Goal: Task Accomplishment & Management: Use online tool/utility

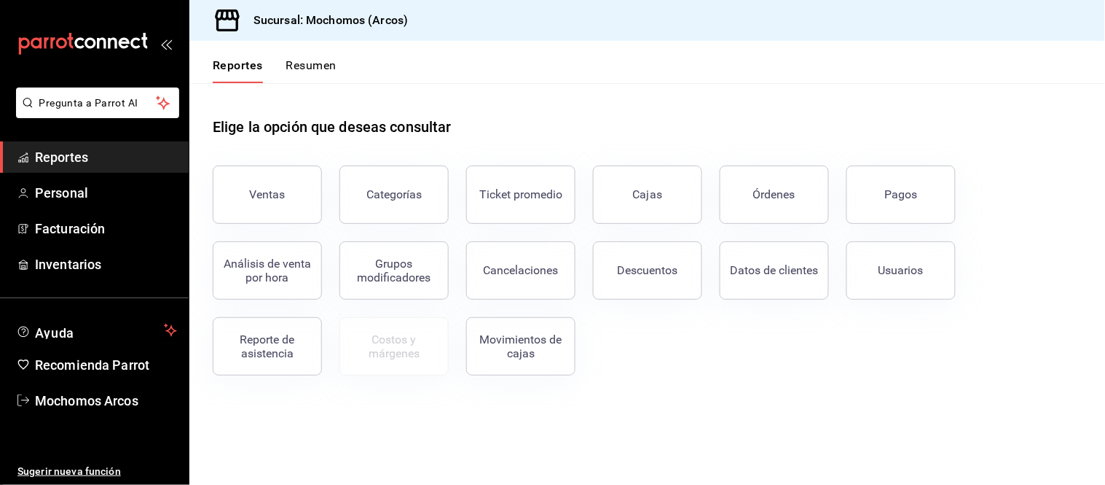
click at [102, 157] on span "Reportes" at bounding box center [106, 157] width 142 height 20
click at [282, 200] on div "Ventas" at bounding box center [268, 194] width 36 height 14
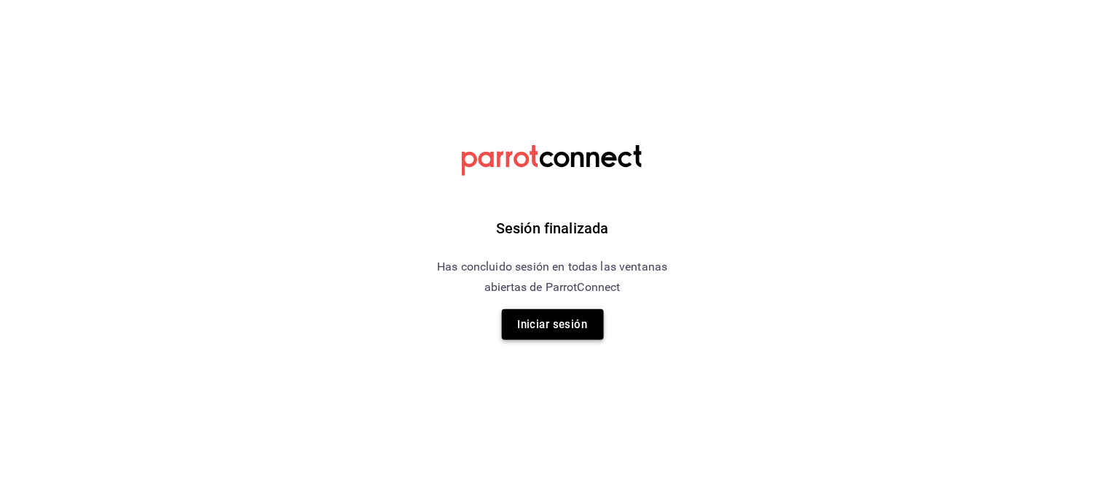
click at [570, 323] on button "Iniciar sesión" at bounding box center [553, 324] width 102 height 31
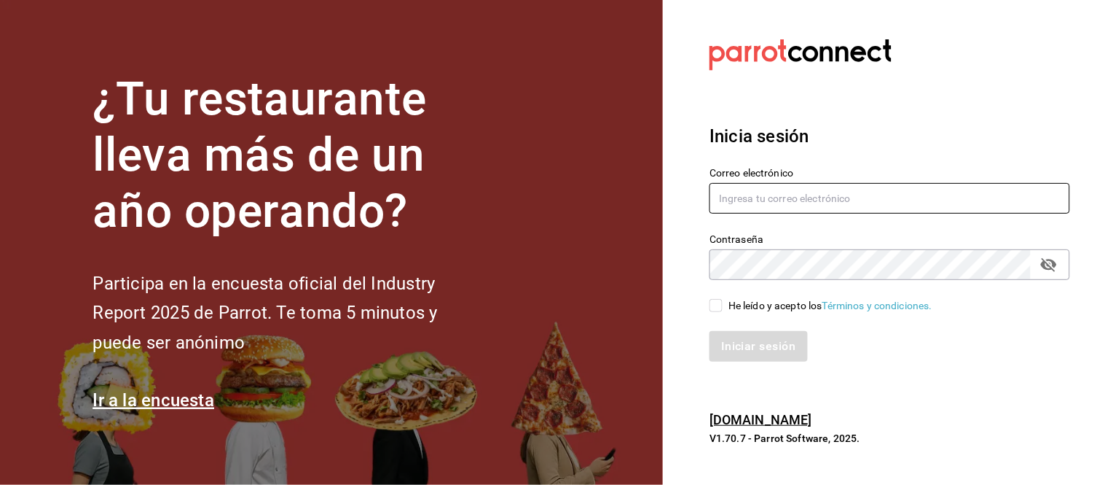
type input "[EMAIL_ADDRESS][DOMAIN_NAME]"
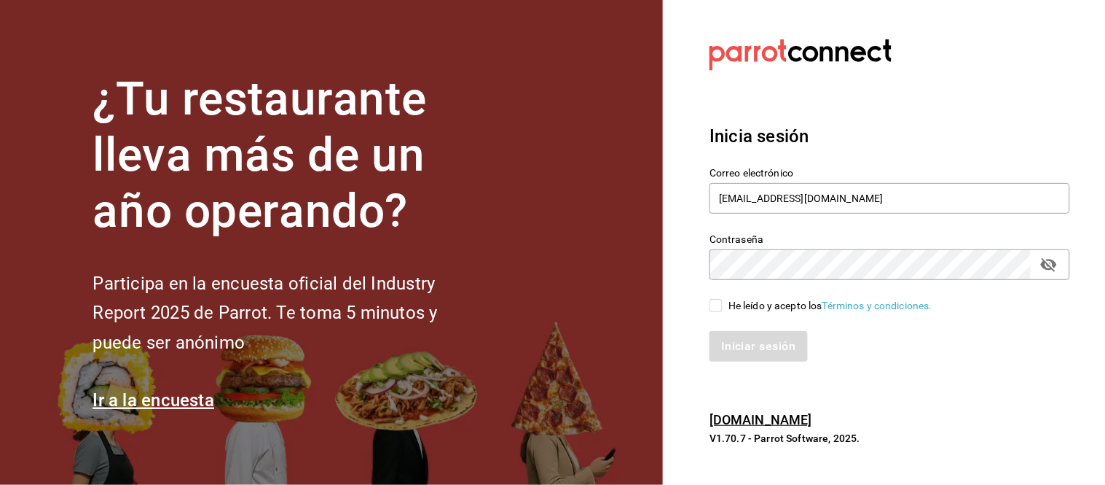
click at [718, 310] on input "He leído y acepto los Términos y condiciones." at bounding box center [716, 305] width 13 height 13
checkbox input "true"
click at [745, 337] on button "Iniciar sesión" at bounding box center [759, 346] width 99 height 31
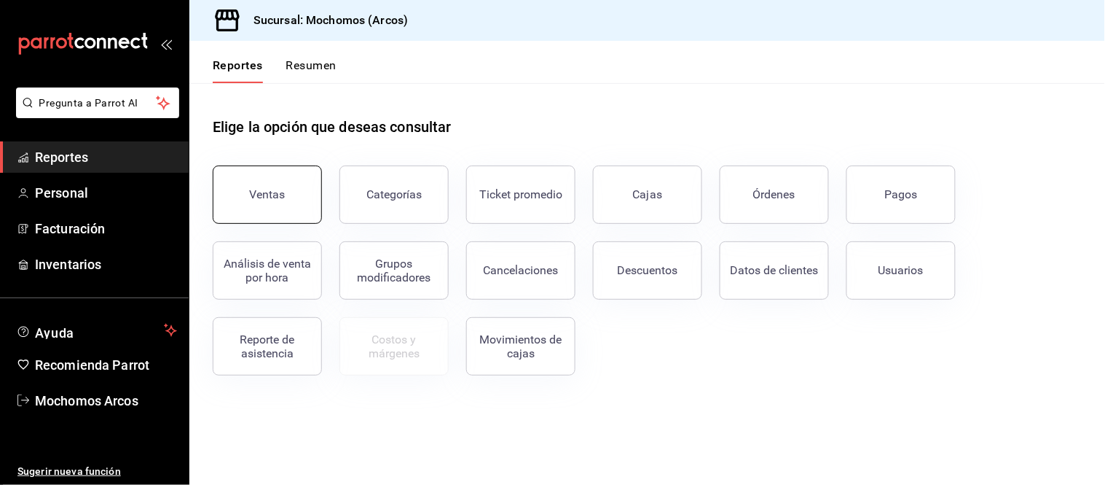
click at [289, 204] on button "Ventas" at bounding box center [267, 194] width 109 height 58
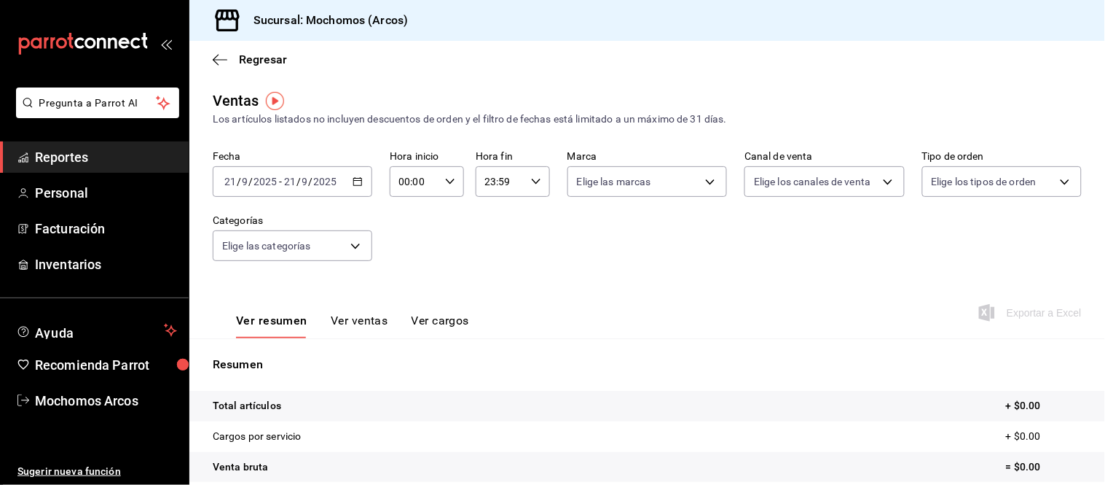
click at [358, 186] on \(Stroke\) "button" at bounding box center [357, 182] width 9 height 8
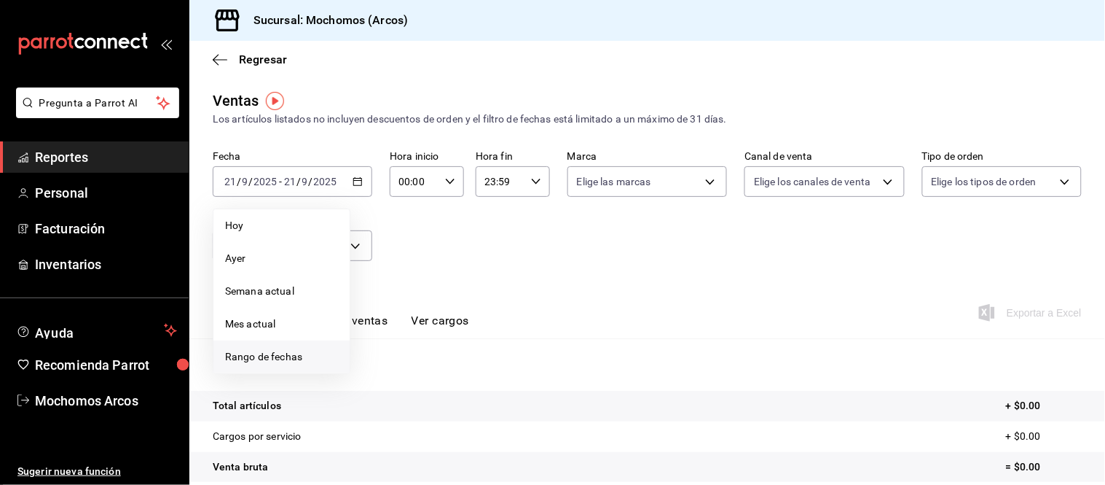
click at [321, 350] on span "Rango de fechas" at bounding box center [281, 356] width 113 height 15
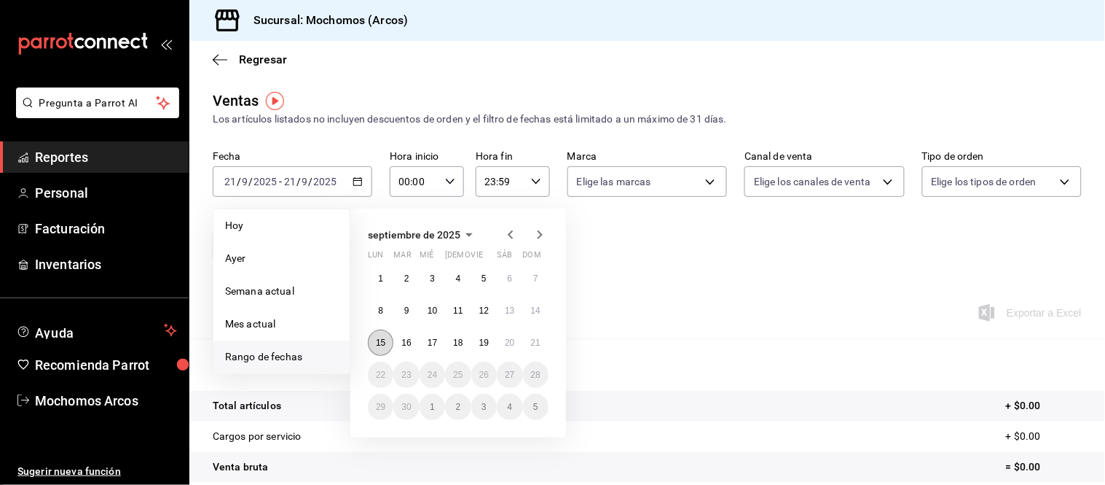
click at [372, 339] on button "15" at bounding box center [381, 342] width 26 height 26
click at [537, 345] on abbr "21" at bounding box center [535, 342] width 9 height 10
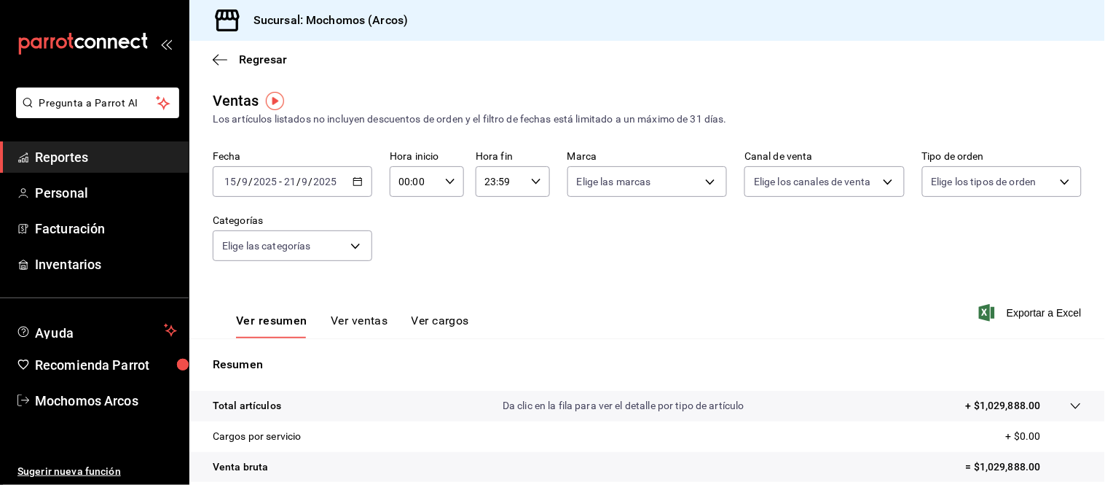
click at [449, 181] on \(Stroke\) "button" at bounding box center [450, 181] width 9 height 5
click at [409, 271] on span "04" at bounding box center [405, 273] width 13 height 12
type input "04:00"
click at [536, 243] on div at bounding box center [552, 242] width 1105 height 485
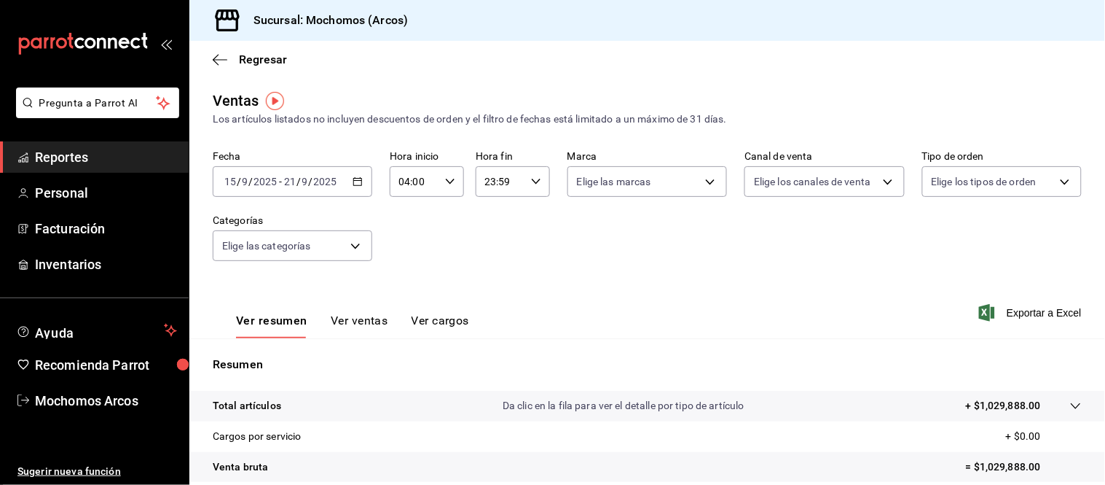
click at [533, 187] on icon "button" at bounding box center [536, 181] width 10 height 10
click at [490, 267] on span "03" at bounding box center [490, 268] width 13 height 12
type input "03:59"
click at [767, 251] on div at bounding box center [552, 242] width 1105 height 485
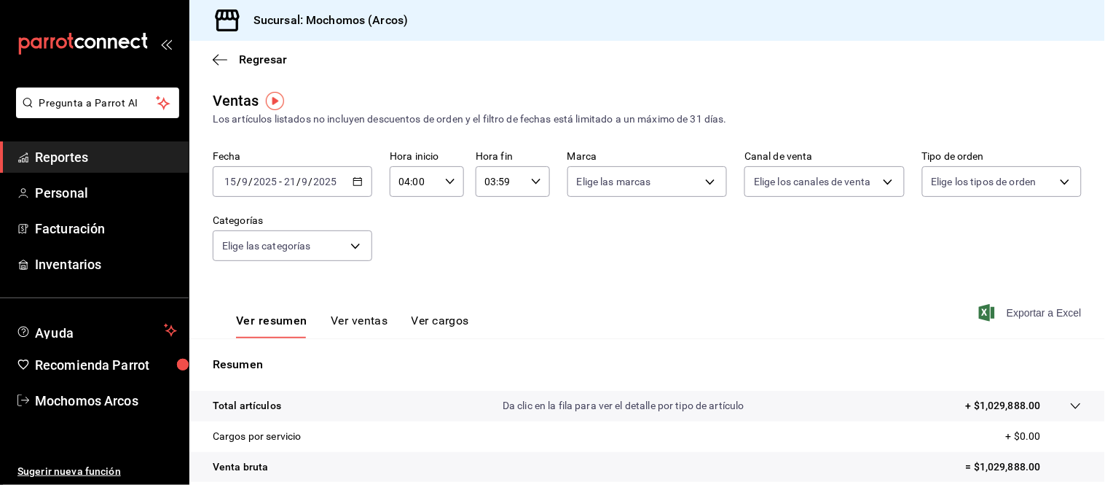
click at [1053, 312] on span "Exportar a Excel" at bounding box center [1032, 312] width 100 height 17
click at [537, 271] on div "Fecha 2025-09-15 15 / 9 / 2025 - 2025-09-21 21 / 9 / 2025 Hora inicio 04:00 Hor…" at bounding box center [647, 214] width 869 height 128
click at [697, 295] on div "Ver resumen Ver ventas Ver cargos Exportar a Excel" at bounding box center [647, 308] width 916 height 60
click at [101, 194] on span "Personal" at bounding box center [106, 193] width 142 height 20
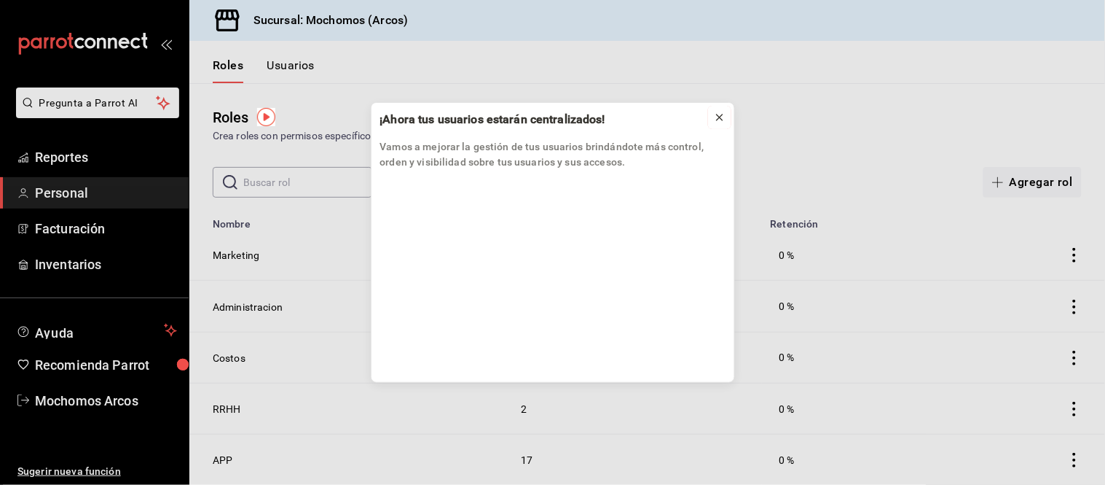
click at [723, 117] on icon at bounding box center [720, 117] width 12 height 12
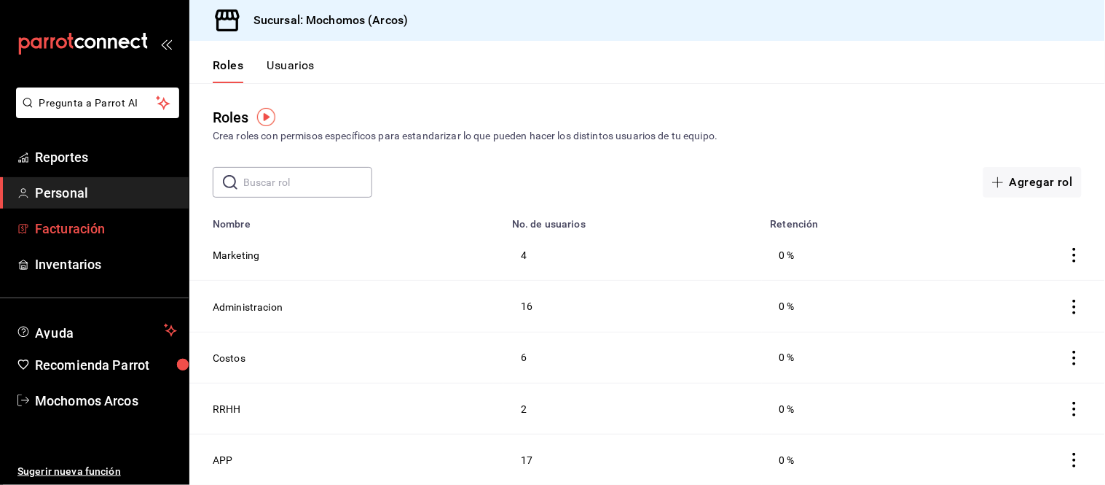
click at [51, 224] on span "Facturación" at bounding box center [106, 229] width 142 height 20
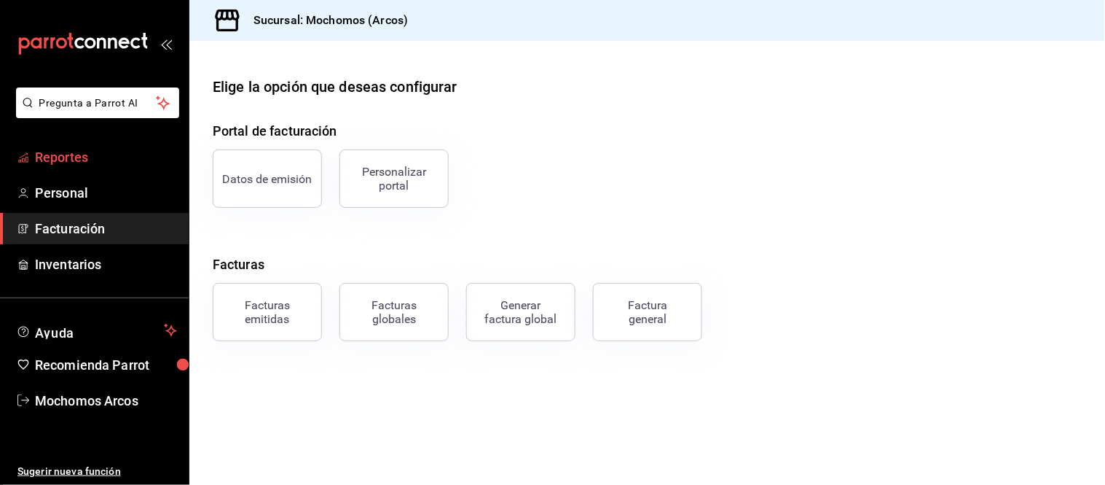
click at [69, 149] on span "Reportes" at bounding box center [106, 157] width 142 height 20
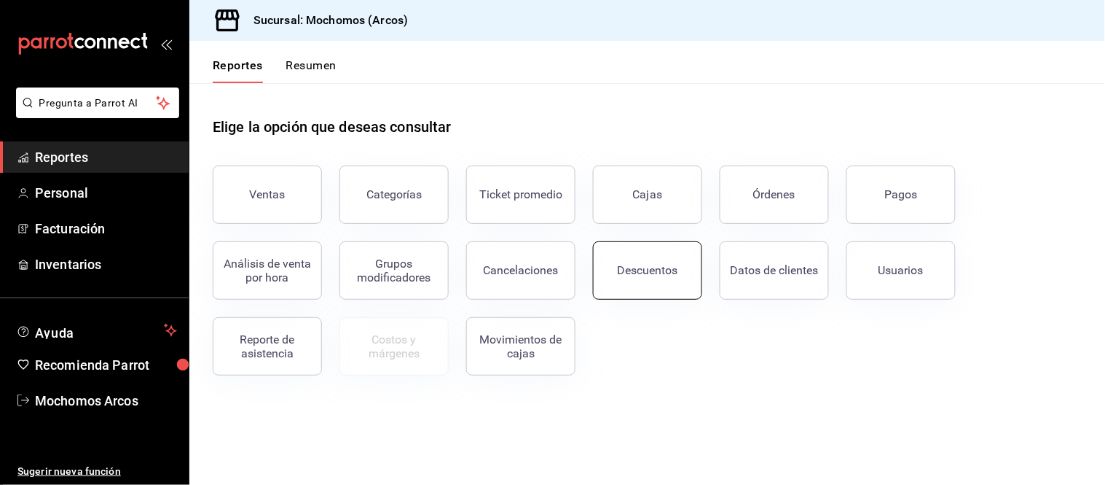
click at [673, 281] on button "Descuentos" at bounding box center [647, 270] width 109 height 58
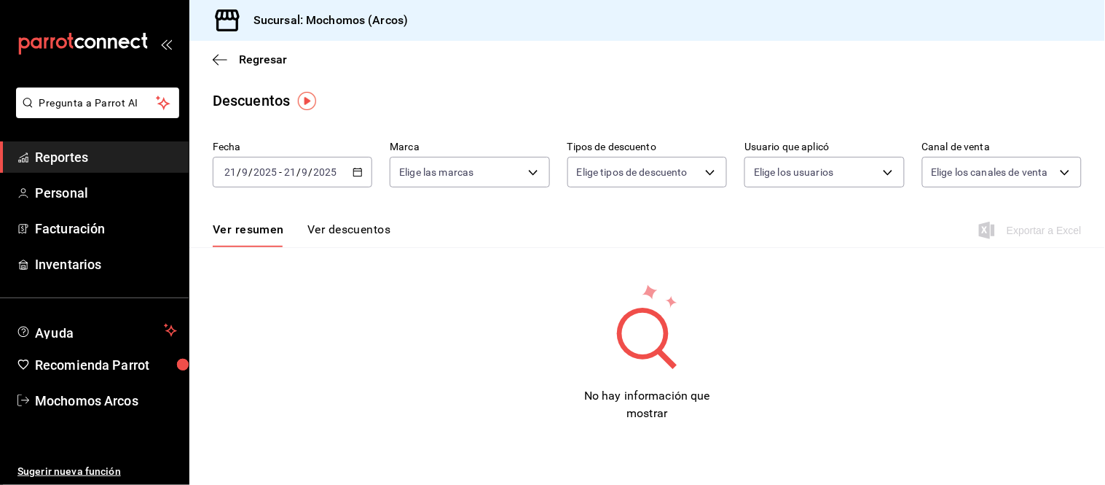
click at [359, 179] on div "2025-09-21 21 / 9 / 2025 - 2025-09-21 21 / 9 / 2025" at bounding box center [293, 172] width 160 height 31
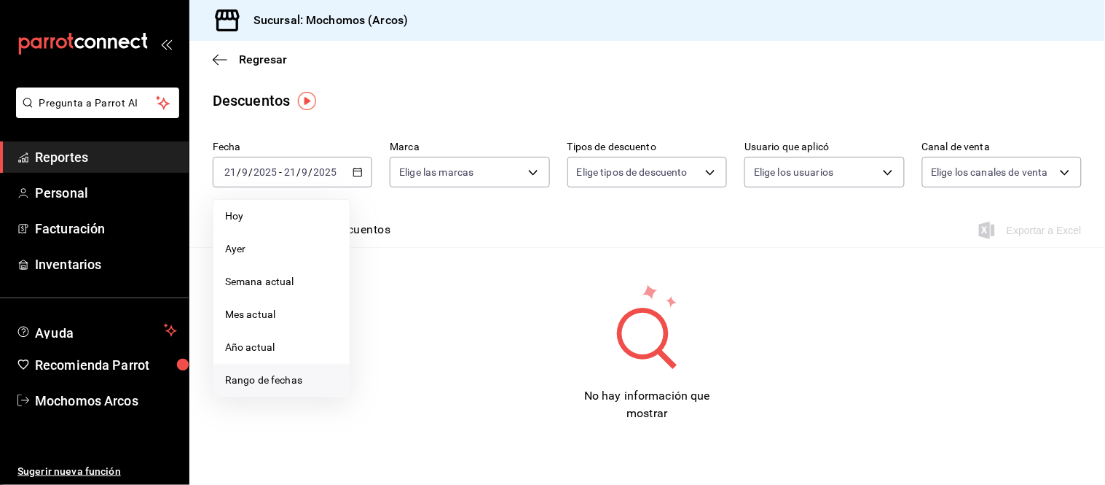
click at [305, 377] on span "Rango de fechas" at bounding box center [281, 379] width 113 height 15
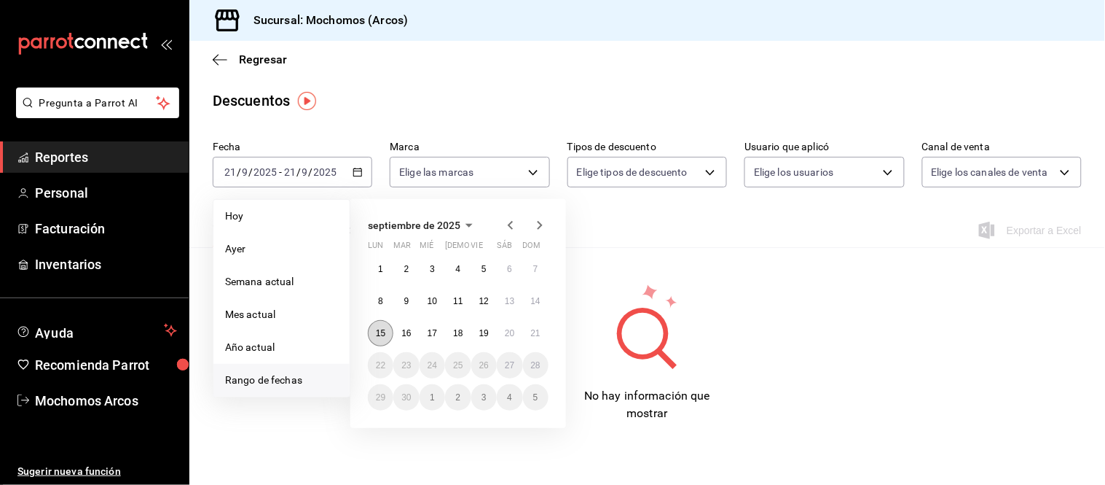
click at [382, 335] on abbr "15" at bounding box center [380, 333] width 9 height 10
click at [523, 339] on button "21" at bounding box center [536, 333] width 26 height 26
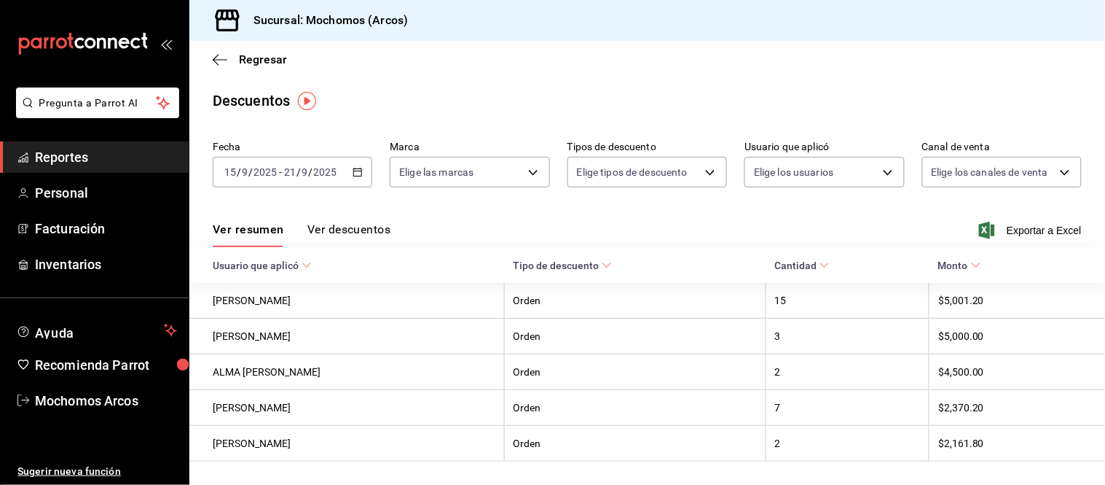
click at [619, 230] on div "Ver resumen Ver descuentos Exportar a Excel" at bounding box center [647, 226] width 916 height 42
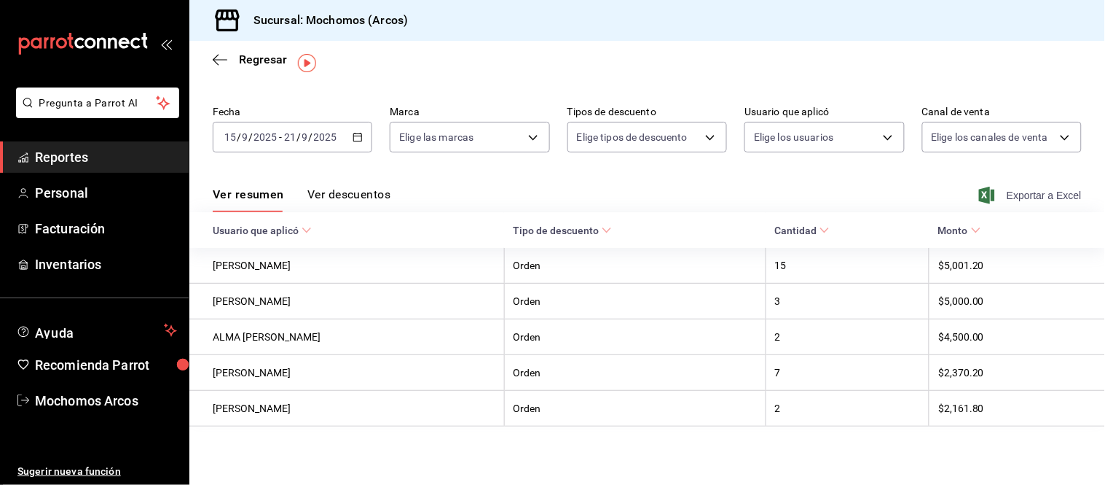
click at [1019, 187] on span "Exportar a Excel" at bounding box center [1032, 195] width 100 height 17
click at [359, 136] on \(Stroke\) "button" at bounding box center [358, 136] width 8 height 1
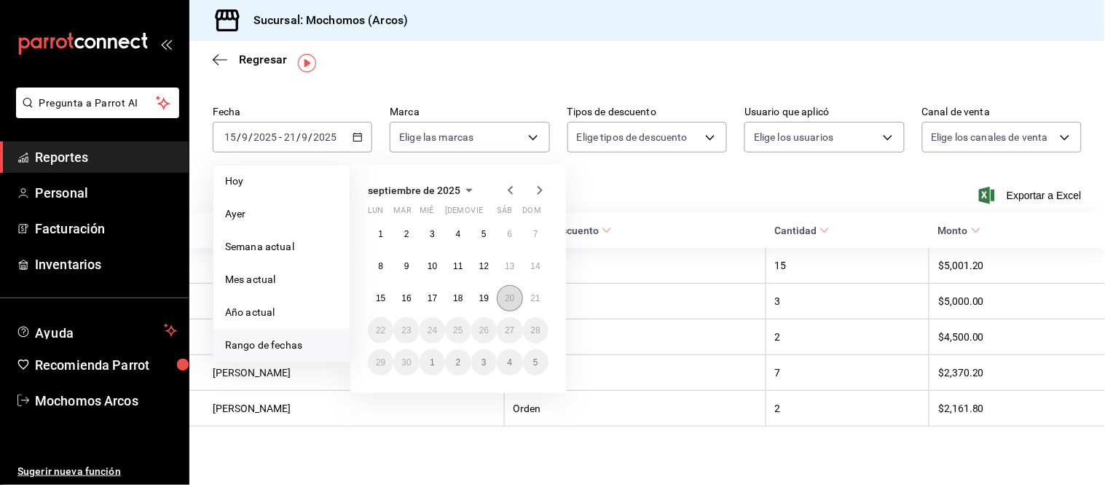
click at [501, 293] on button "20" at bounding box center [510, 298] width 26 height 26
click at [535, 296] on abbr "21" at bounding box center [535, 298] width 9 height 10
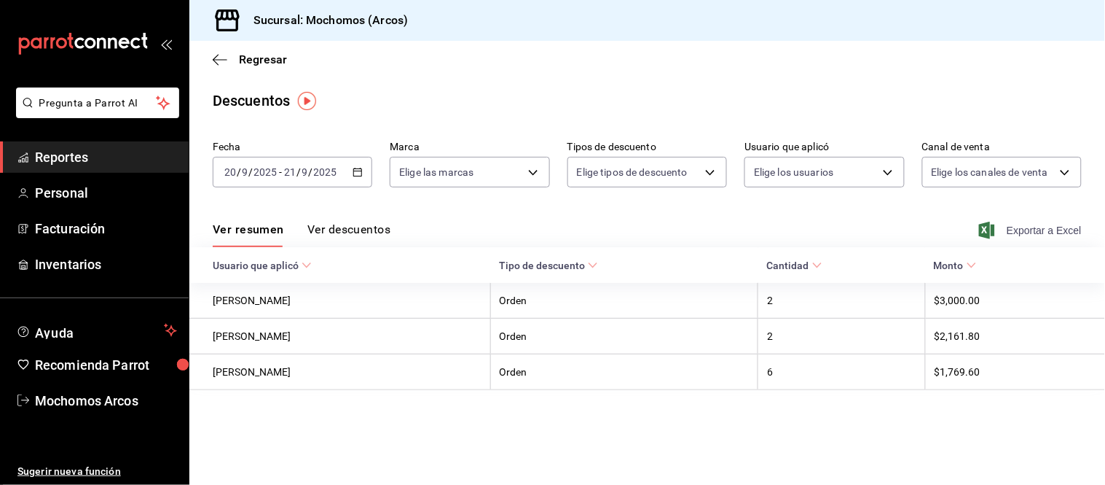
click at [1020, 229] on span "Exportar a Excel" at bounding box center [1032, 230] width 100 height 17
click at [746, 76] on div "Regresar" at bounding box center [647, 59] width 916 height 37
click at [141, 155] on span "Reportes" at bounding box center [106, 157] width 142 height 20
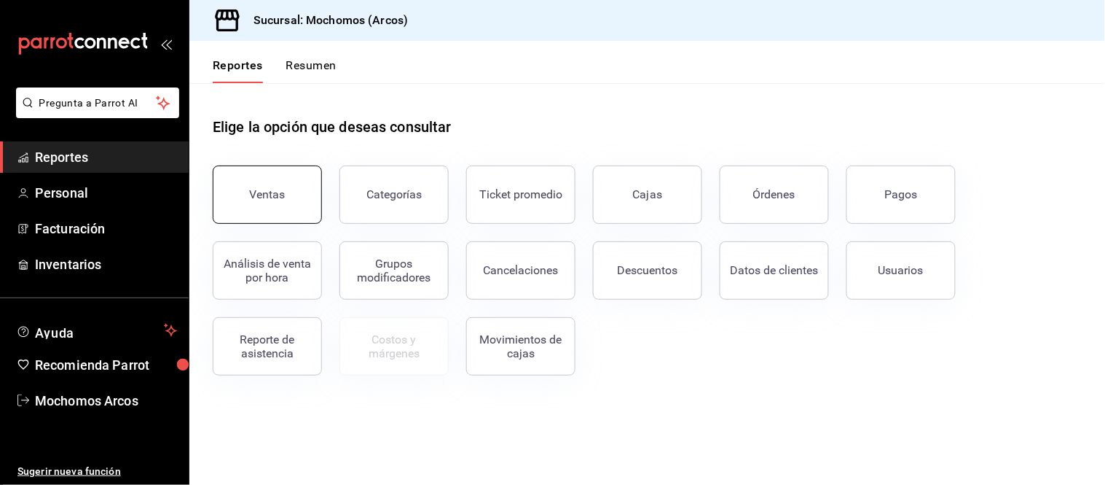
click at [280, 188] on div "Ventas" at bounding box center [268, 194] width 36 height 14
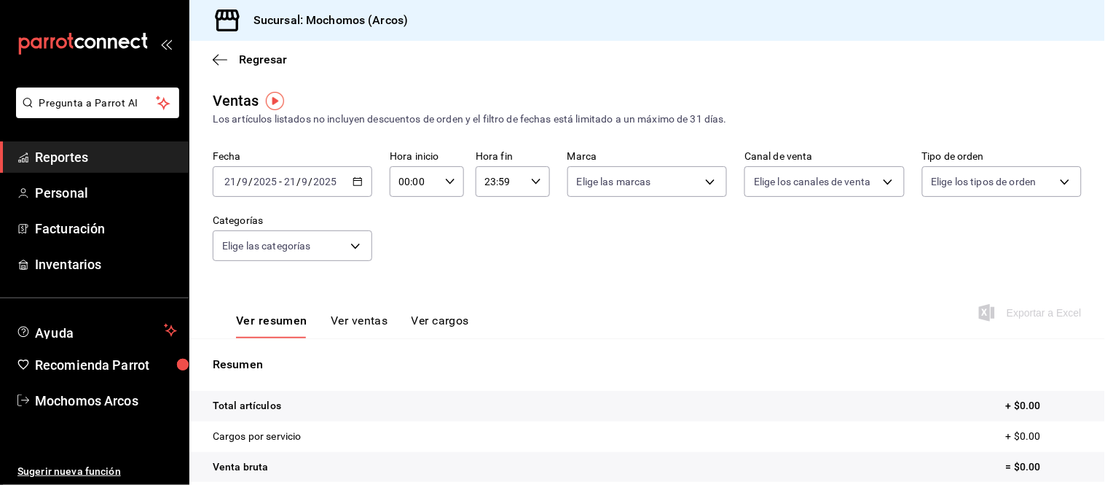
click at [522, 255] on div "Fecha 2025-09-21 21 / 9 / 2025 - 2025-09-21 21 / 9 / 2025 Hora inicio 00:00 Hor…" at bounding box center [647, 214] width 869 height 128
click at [563, 98] on div "Ventas Los artículos listados no incluyen descuentos de orden y el filtro de fe…" at bounding box center [647, 108] width 869 height 37
click at [549, 290] on div "Ver resumen Ver ventas Ver cargos Exportar a Excel" at bounding box center [647, 308] width 916 height 60
click at [77, 160] on span "Reportes" at bounding box center [106, 157] width 142 height 20
